Goal: Information Seeking & Learning: Check status

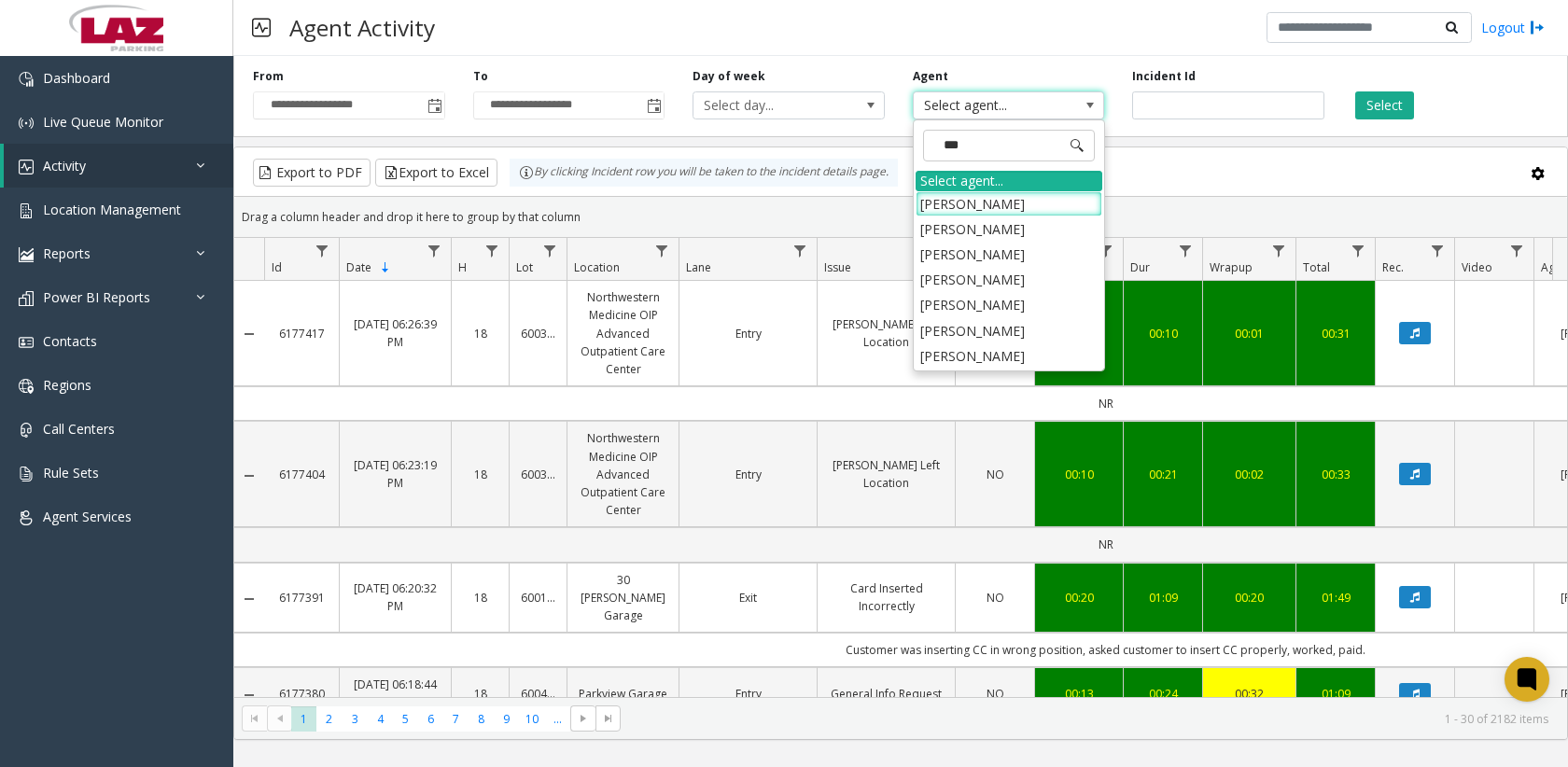
type input "****"
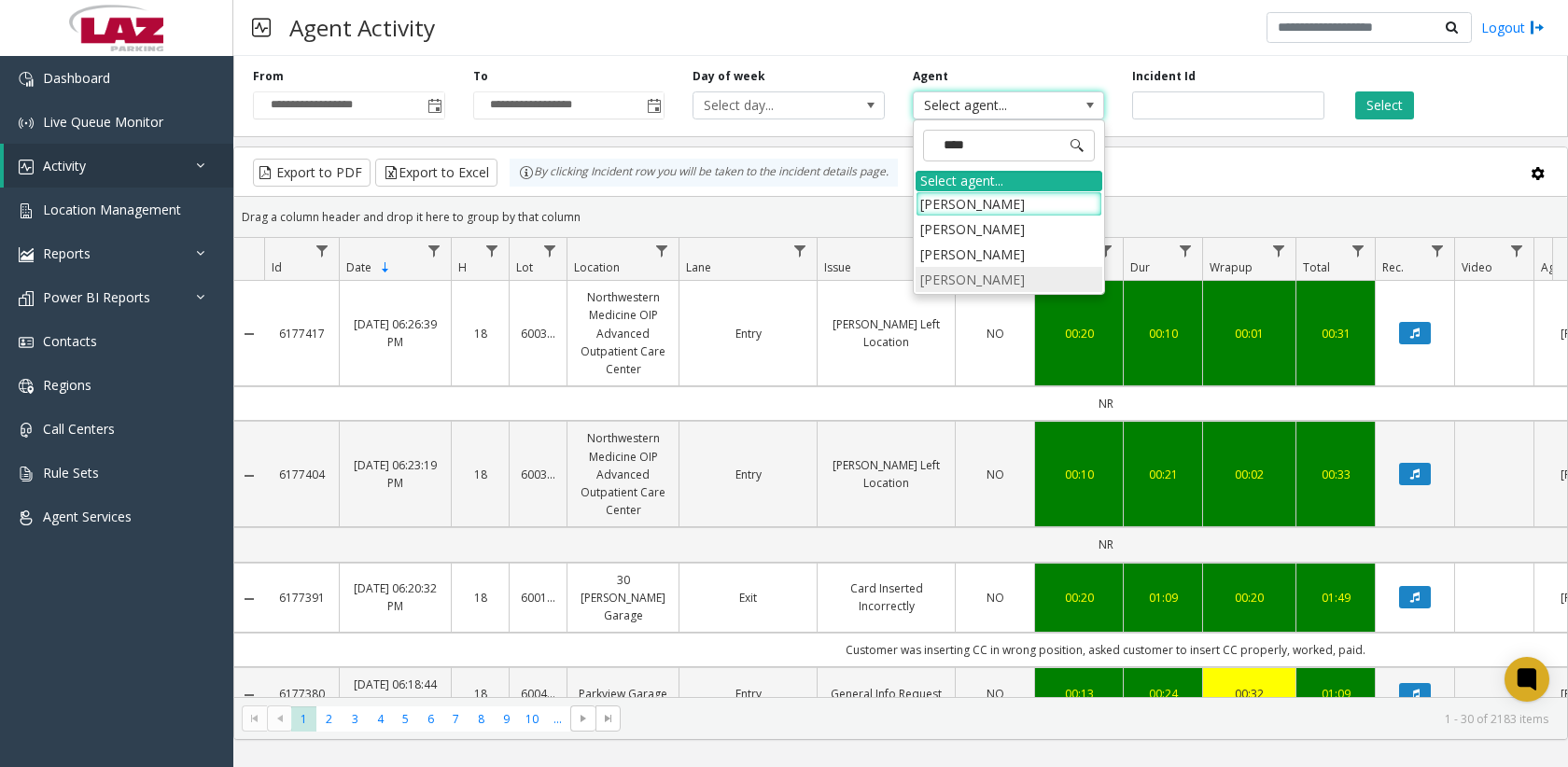
click at [974, 291] on li "[PERSON_NAME]" at bounding box center [1008, 280] width 187 height 25
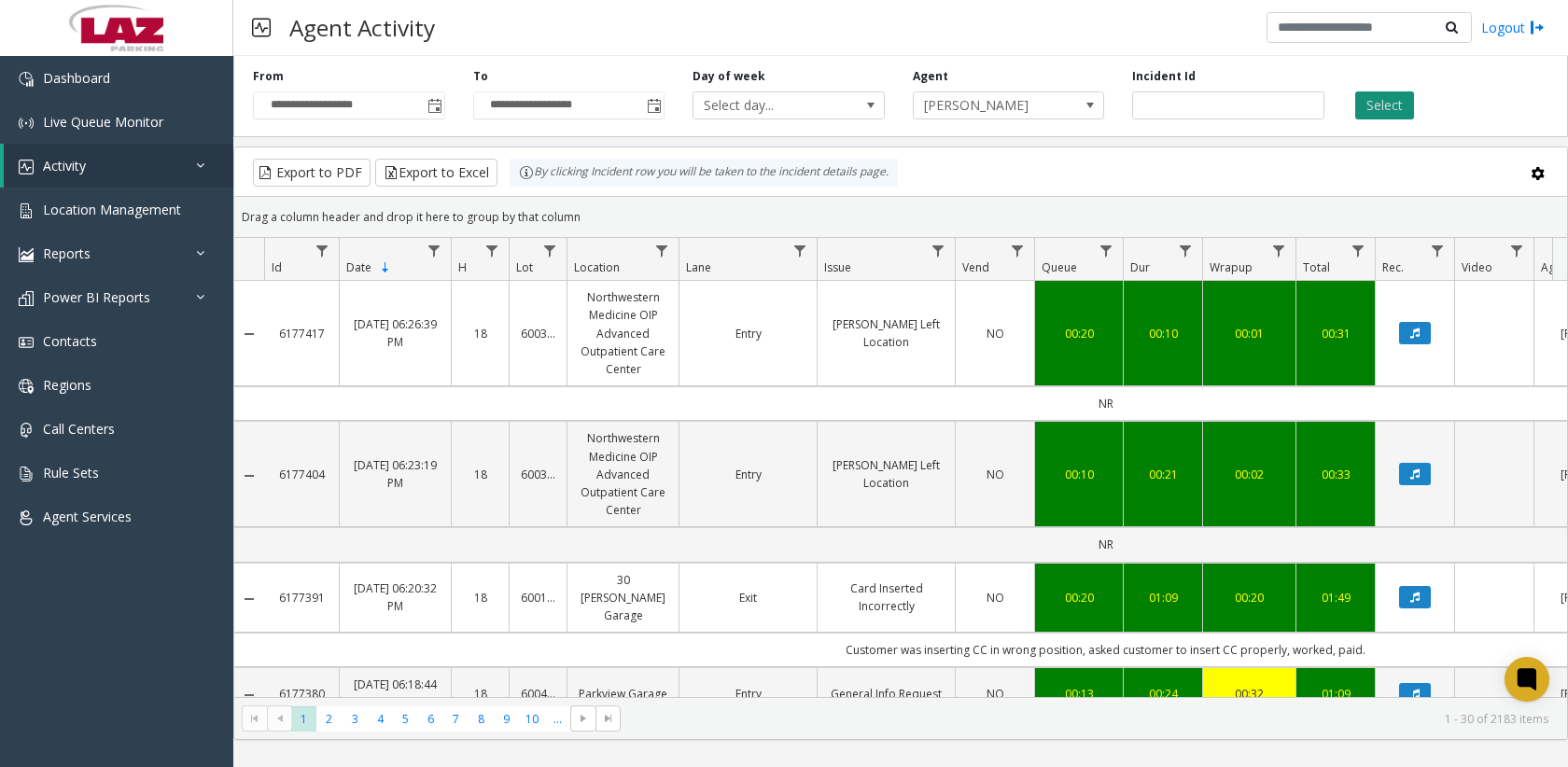
click at [1372, 113] on button "Select" at bounding box center [1385, 106] width 59 height 28
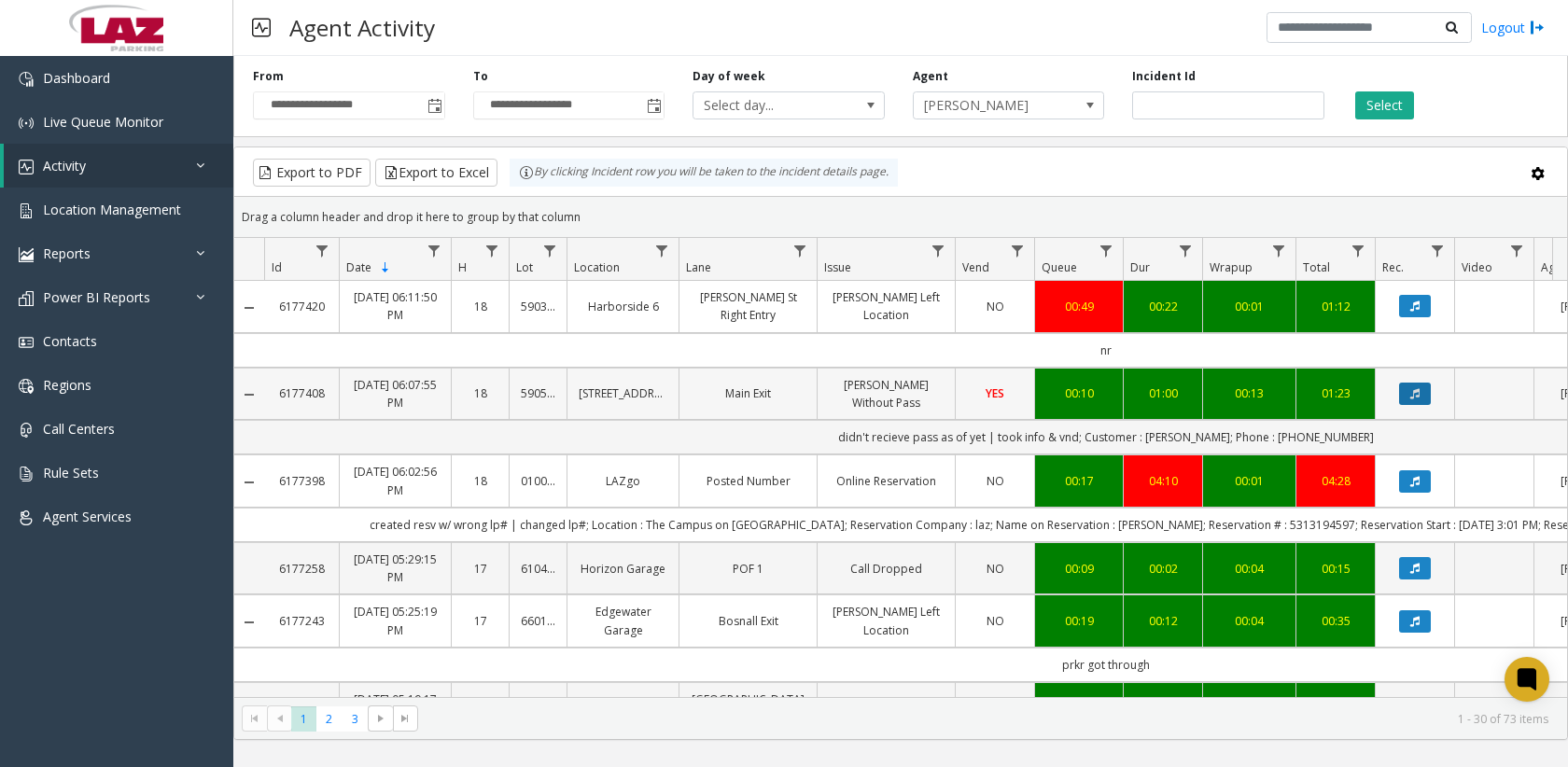
click at [1422, 402] on button "Data table" at bounding box center [1414, 393] width 31 height 23
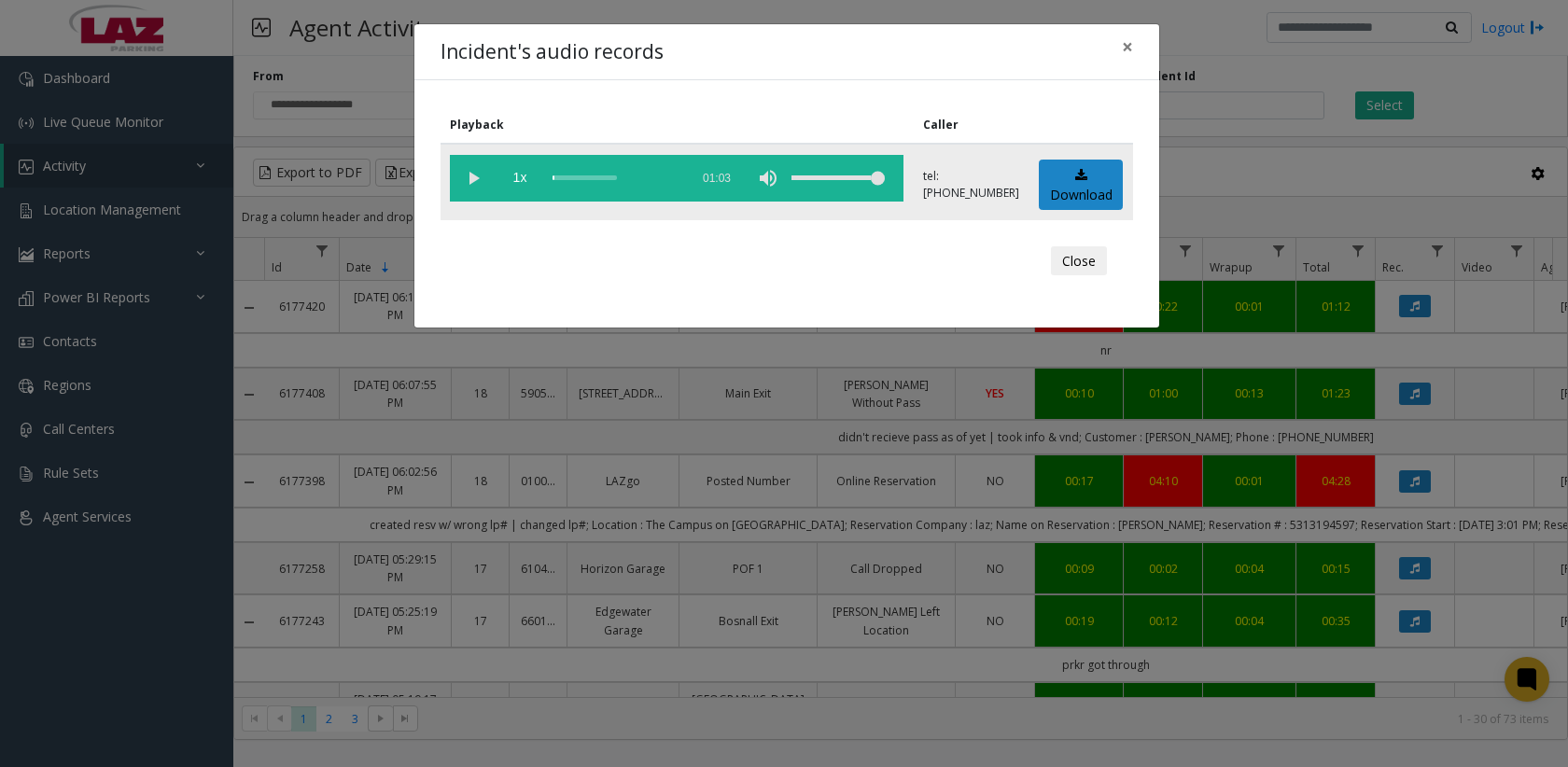
click at [476, 179] on vg-play-pause at bounding box center [473, 178] width 47 height 47
click at [1072, 269] on button "Close" at bounding box center [1078, 261] width 56 height 30
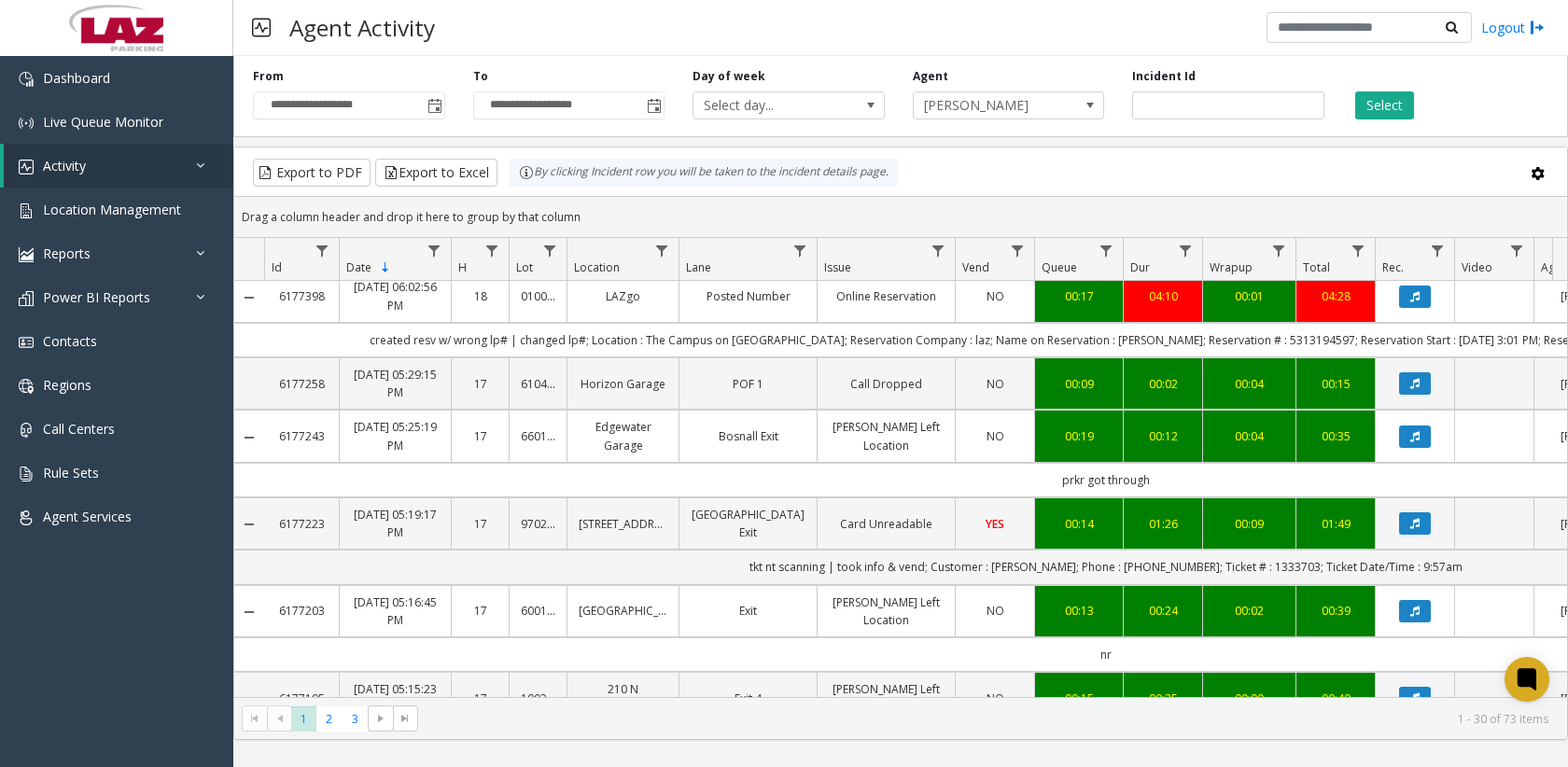
scroll to position [187, 0]
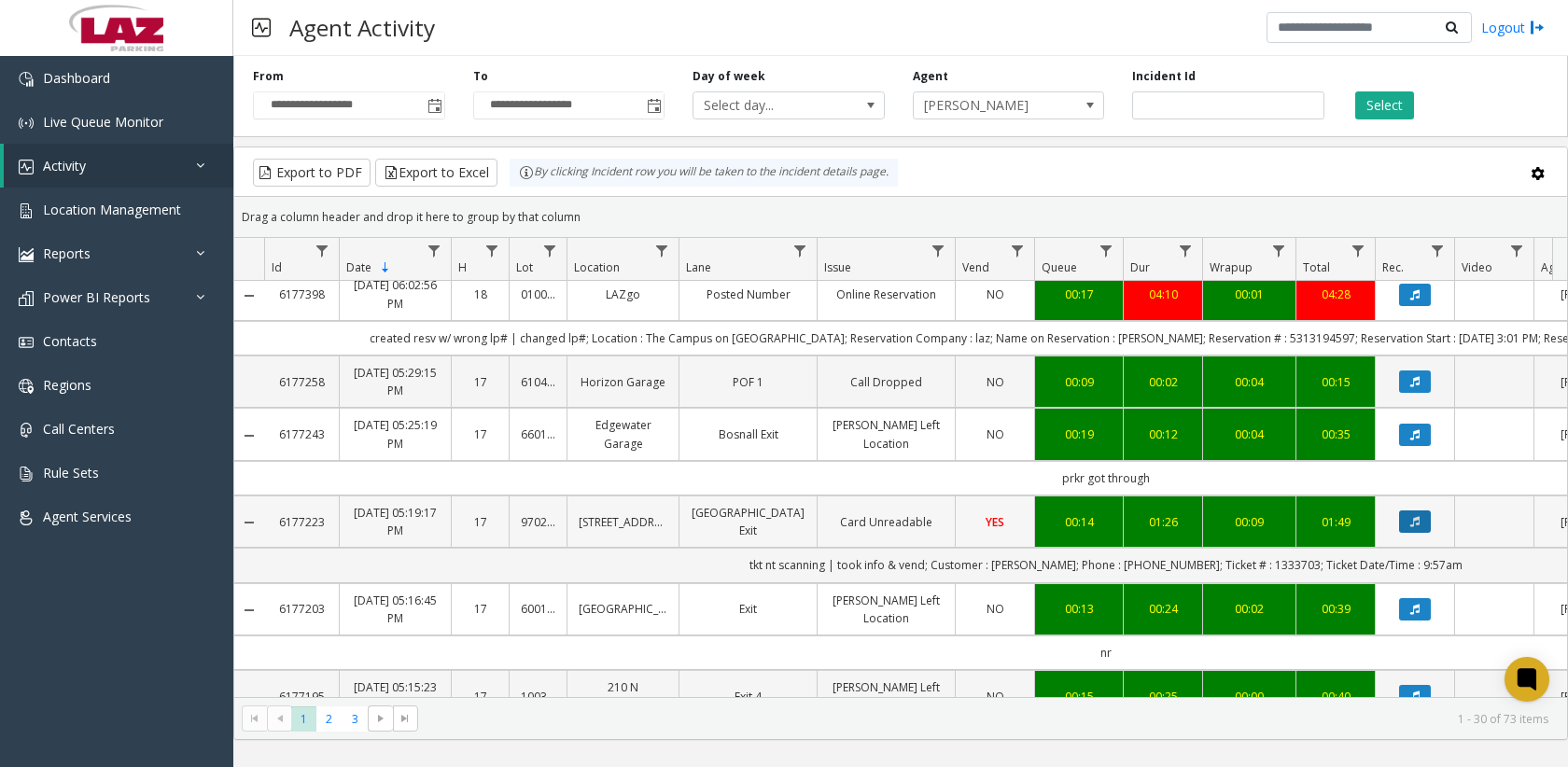
click at [1417, 526] on icon "Data table" at bounding box center [1415, 521] width 10 height 11
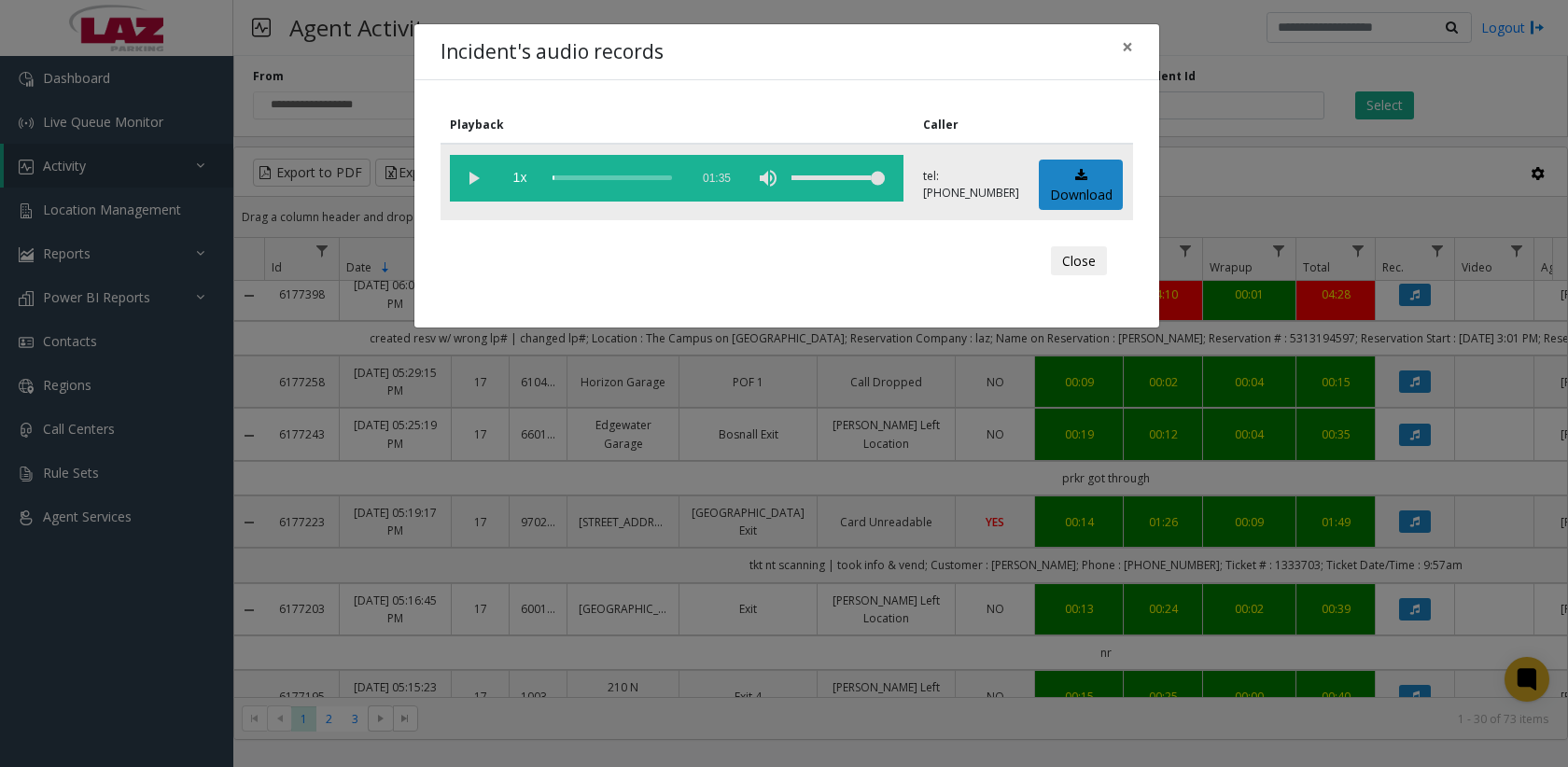
click at [477, 174] on vg-play-pause at bounding box center [473, 178] width 47 height 47
click at [562, 180] on div "scrub bar" at bounding box center [616, 178] width 127 height 47
